Goal: Find specific page/section: Find specific page/section

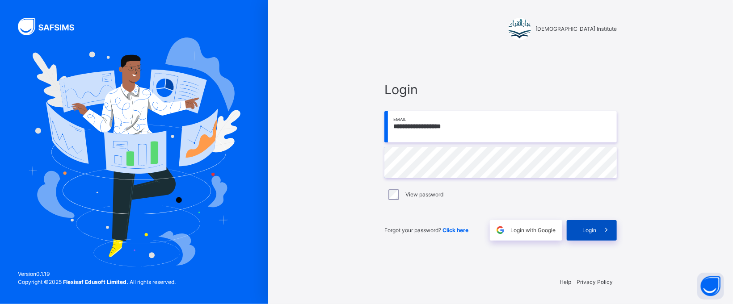
click at [584, 227] on span "Login" at bounding box center [589, 231] width 14 height 8
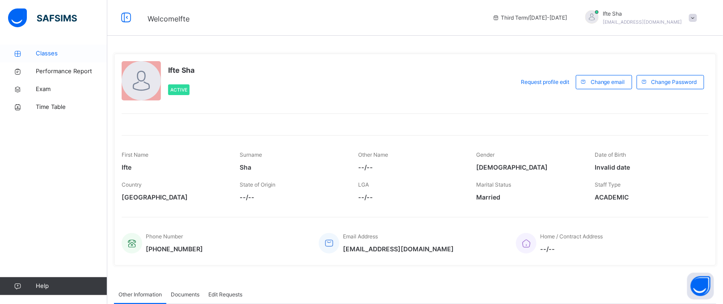
click at [61, 55] on span "Classes" at bounding box center [72, 53] width 72 height 9
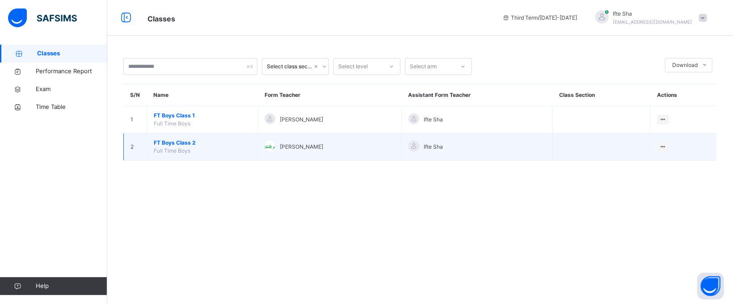
click at [197, 144] on span "FT Boys Class 2" at bounding box center [202, 143] width 97 height 8
